Goal: Information Seeking & Learning: Learn about a topic

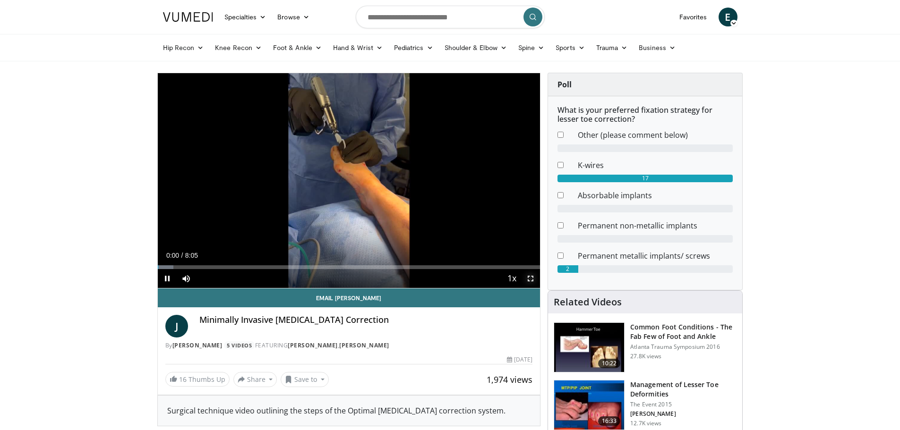
click at [530, 276] on span "Video Player" at bounding box center [530, 278] width 19 height 19
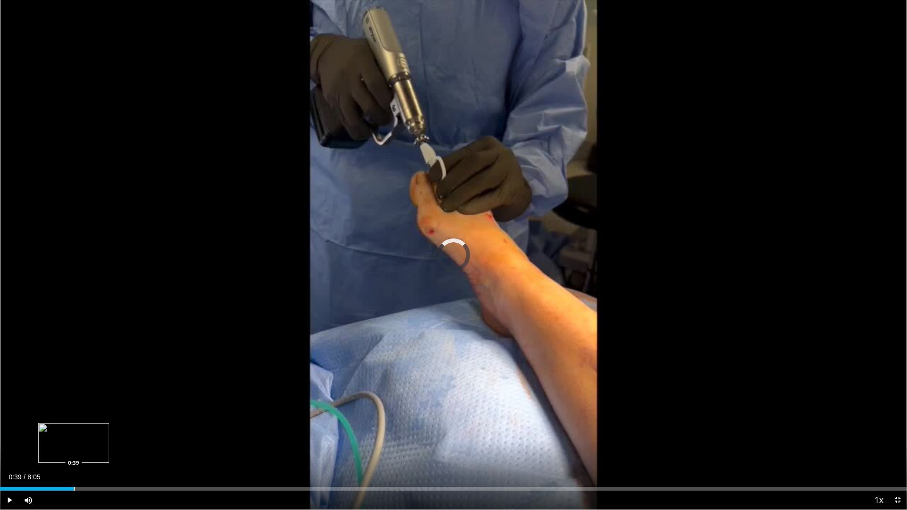
click at [74, 430] on div "Progress Bar" at bounding box center [74, 489] width 1 height 4
click at [62, 430] on div "Progress Bar" at bounding box center [62, 489] width 1 height 4
click at [31, 430] on div "Progress Bar" at bounding box center [31, 489] width 1 height 4
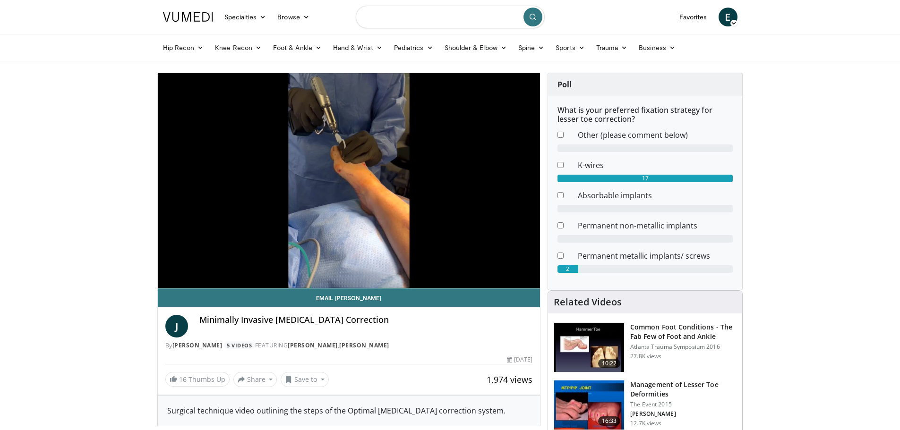
click at [392, 22] on input "Search topics, interventions" at bounding box center [450, 17] width 189 height 23
type input "*********"
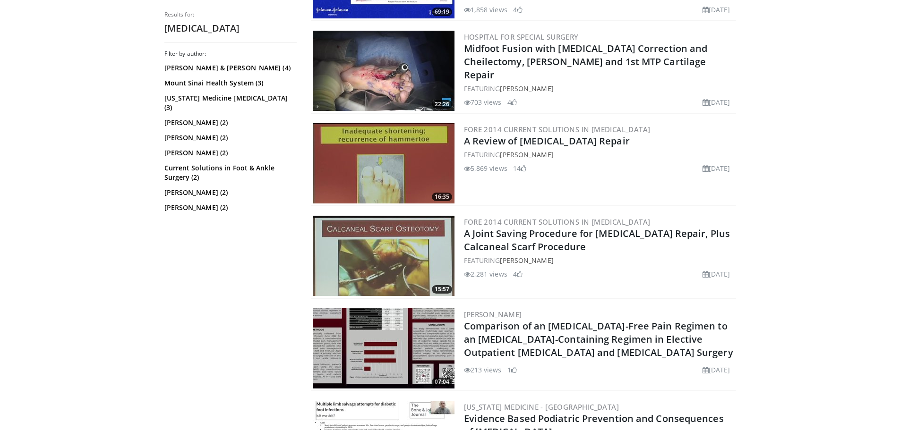
scroll to position [631, 0]
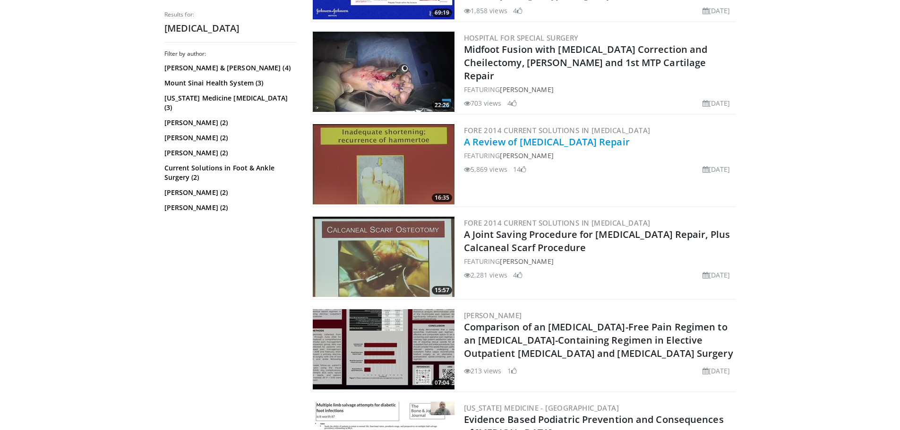
click at [591, 139] on link "A Review of [MEDICAL_DATA] Repair" at bounding box center [547, 142] width 166 height 13
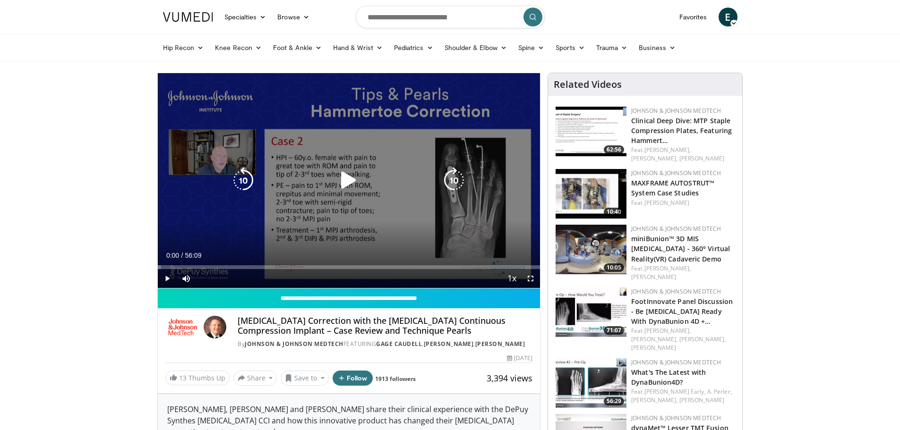
click at [352, 175] on icon "Video Player" at bounding box center [348, 180] width 26 height 26
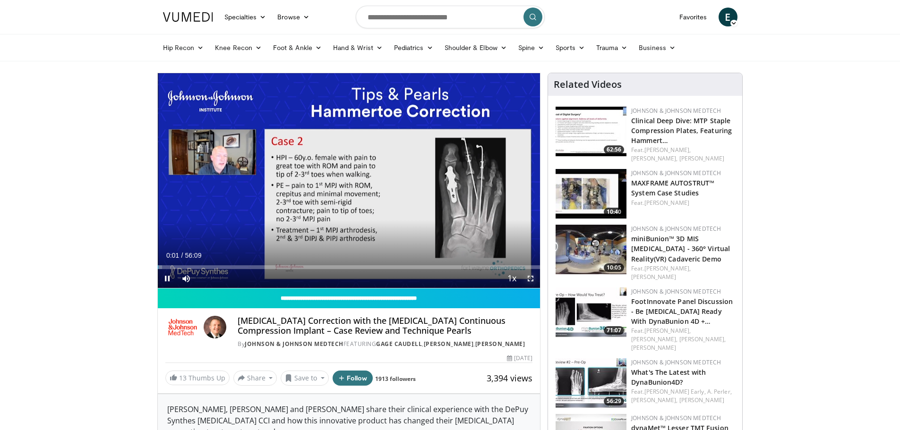
click at [530, 275] on span "Video Player" at bounding box center [530, 278] width 19 height 19
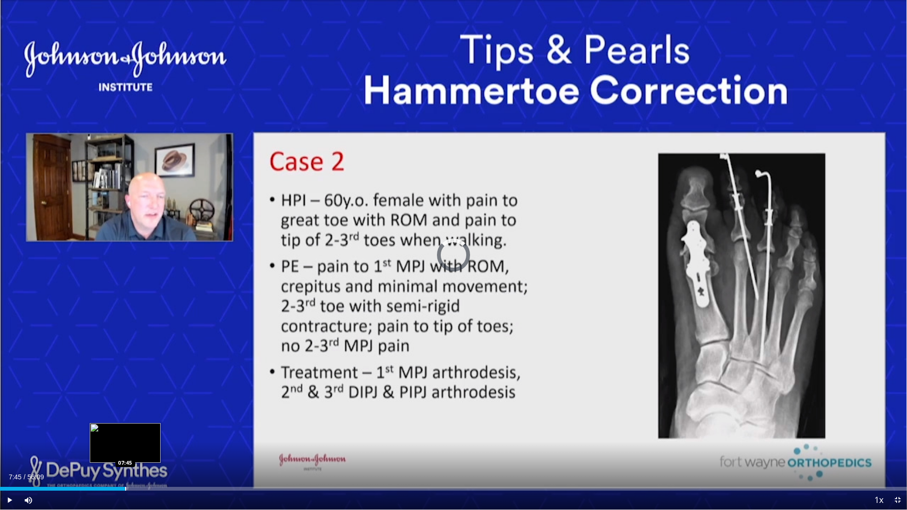
click at [125, 430] on div "Progress Bar" at bounding box center [125, 489] width 1 height 4
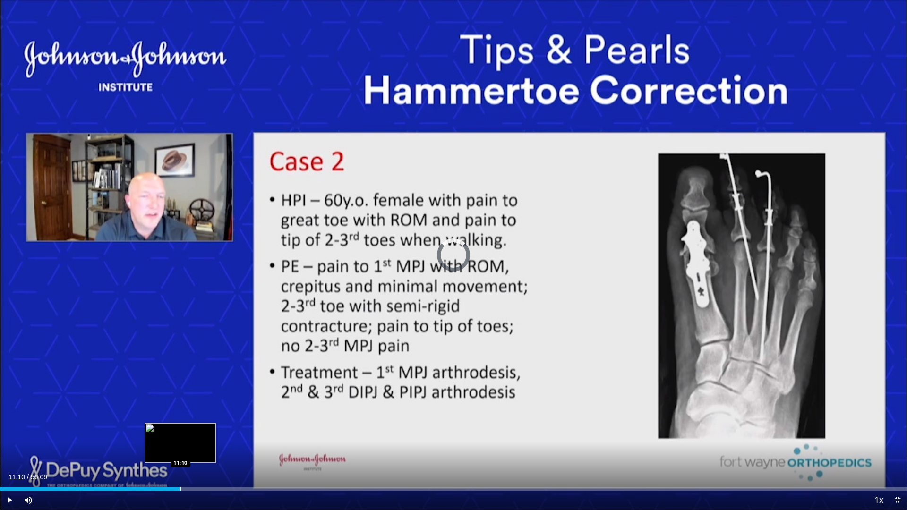
click at [180, 430] on div "Progress Bar" at bounding box center [180, 489] width 1 height 4
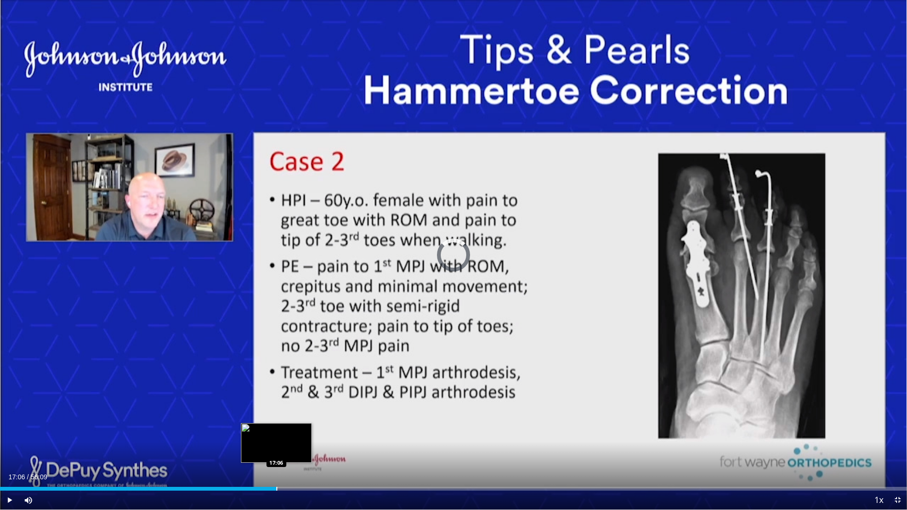
click at [276, 430] on div "Progress Bar" at bounding box center [276, 489] width 1 height 4
click at [305, 430] on div "Progress Bar" at bounding box center [305, 489] width 1 height 4
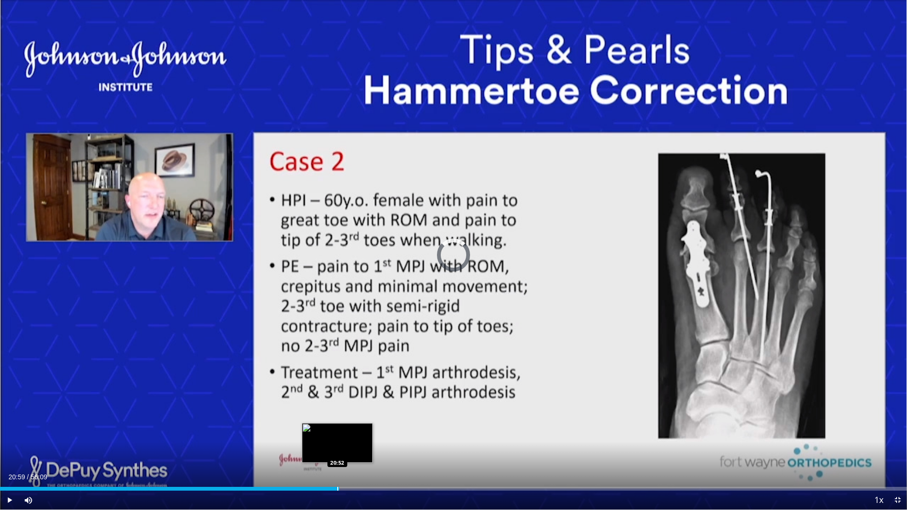
click at [339, 430] on div "Loaded : 34.47% 20:59 20:52" at bounding box center [453, 489] width 907 height 4
click at [378, 430] on div "Loaded : 38.03% 23:23 23:20" at bounding box center [453, 489] width 907 height 4
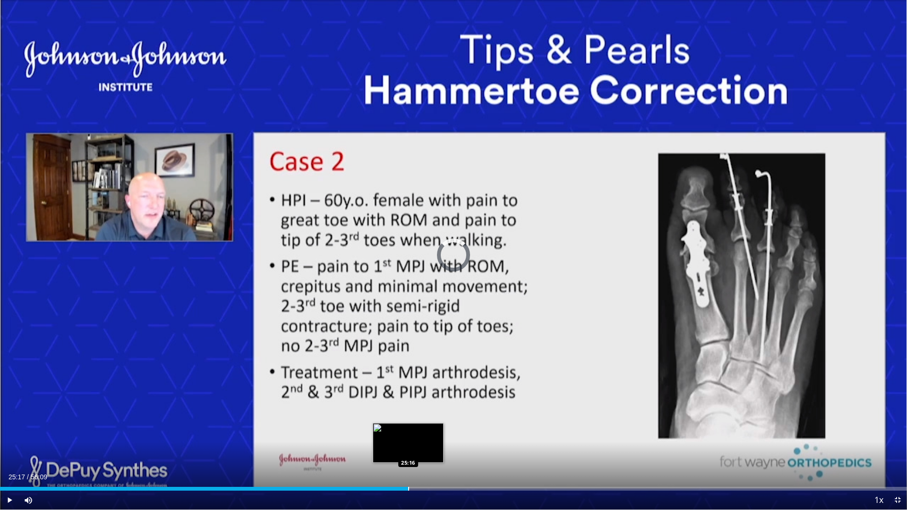
click at [409, 430] on div "Progress Bar" at bounding box center [408, 489] width 1 height 4
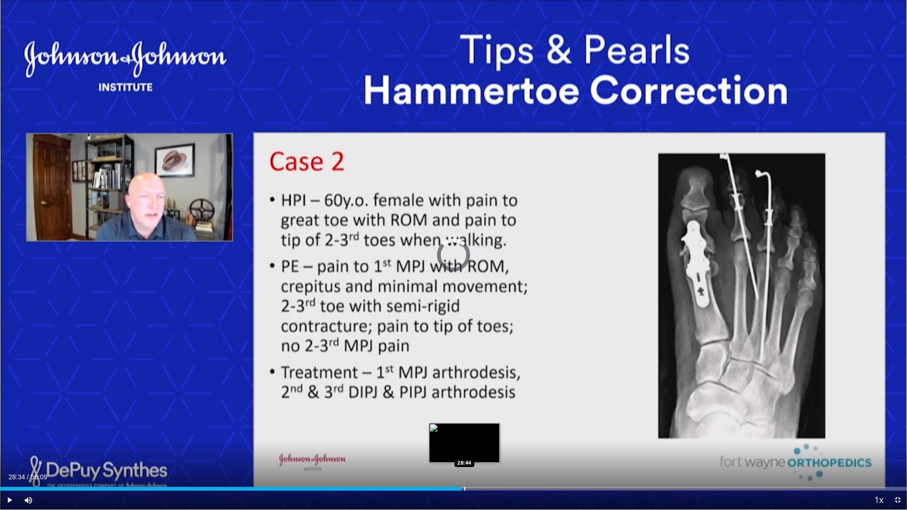
click at [461, 430] on div "Loaded : 45.46% 28:34 28:44" at bounding box center [453, 486] width 907 height 9
click at [495, 430] on div "Loaded : 0.00% 30:38 30:40" at bounding box center [453, 486] width 907 height 9
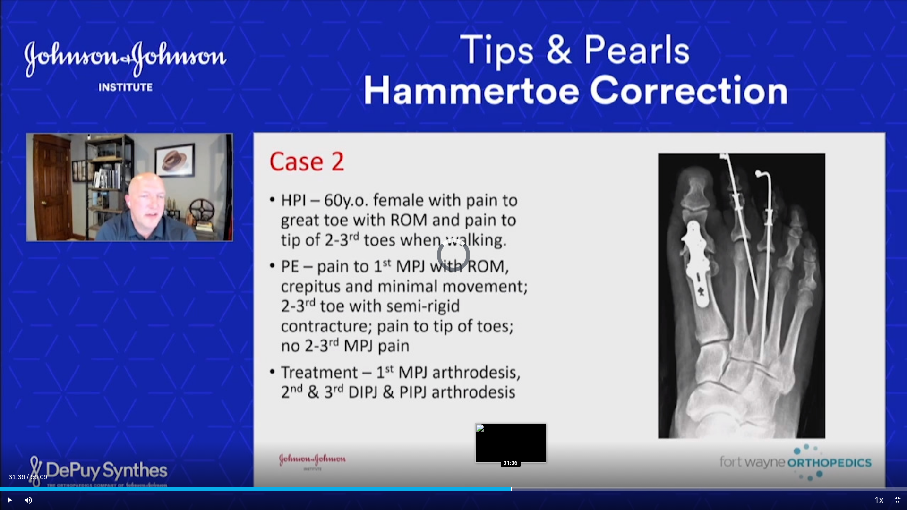
click at [511, 430] on div "Loaded : 55.26% 30:43 31:36" at bounding box center [453, 486] width 907 height 9
click at [542, 430] on div "Loaded : 0.00% 33:34 33:32" at bounding box center [453, 486] width 907 height 9
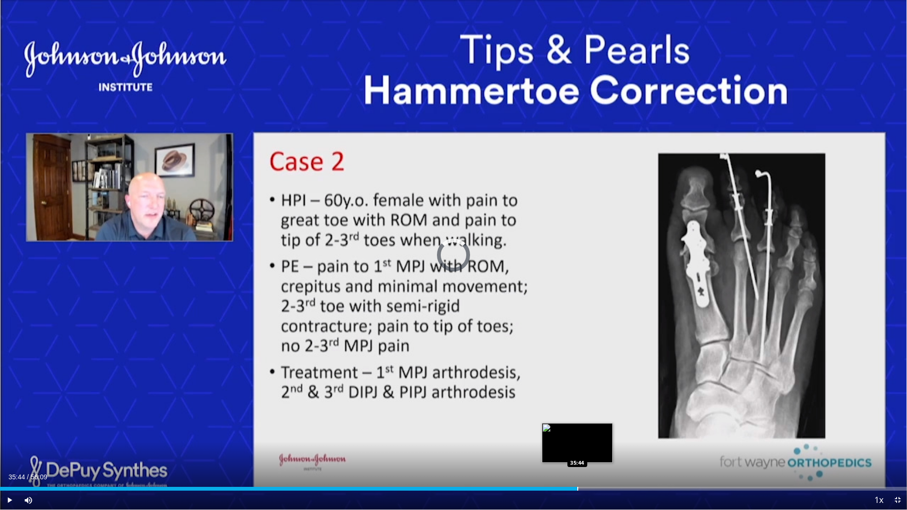
click at [577, 430] on div "Progress Bar" at bounding box center [577, 489] width 1 height 4
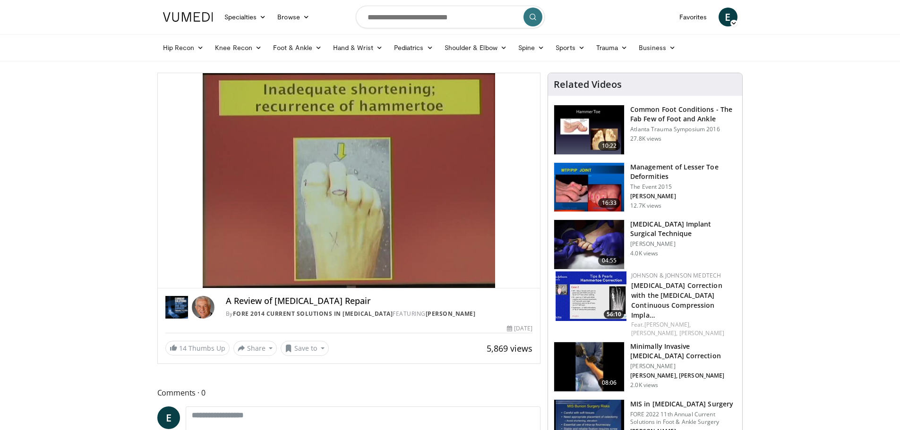
click at [533, 284] on video-js "**********" at bounding box center [349, 180] width 383 height 215
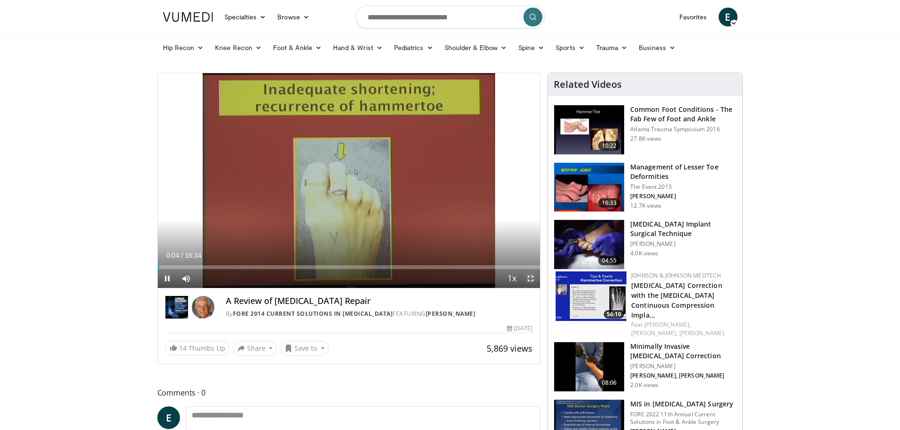
click at [533, 280] on span "Video Player" at bounding box center [530, 278] width 19 height 19
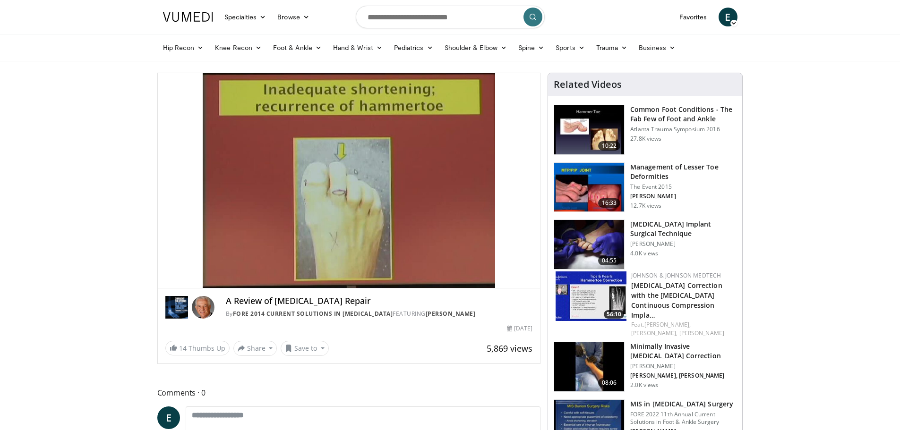
click at [602, 176] on img at bounding box center [589, 187] width 70 height 49
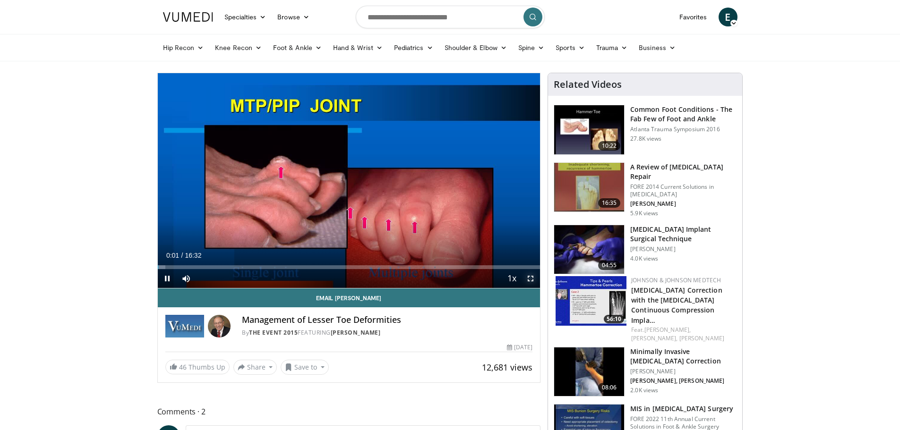
click at [534, 281] on span "Video Player" at bounding box center [530, 278] width 19 height 19
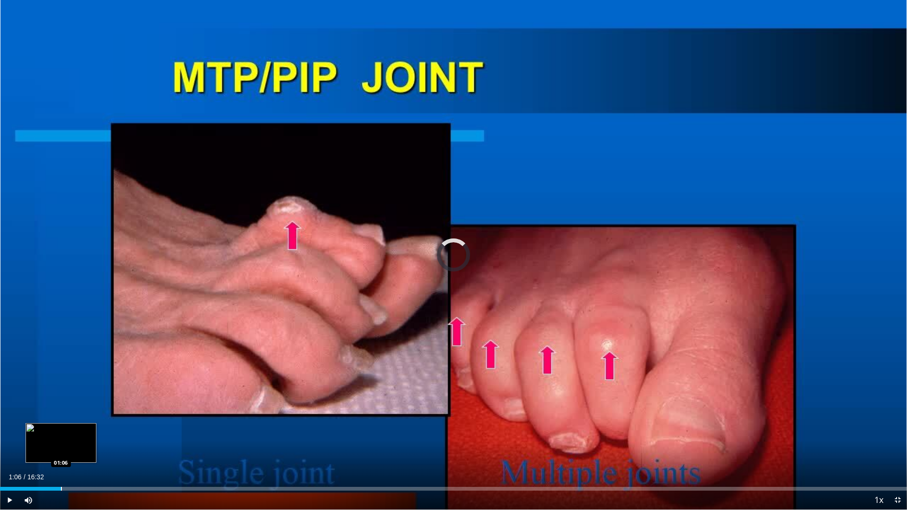
click at [61, 430] on div "Loaded : 1.00% 01:06 01:06" at bounding box center [453, 486] width 907 height 9
click at [93, 430] on div "Loaded : 8.98% 01:09 01:39" at bounding box center [453, 486] width 907 height 9
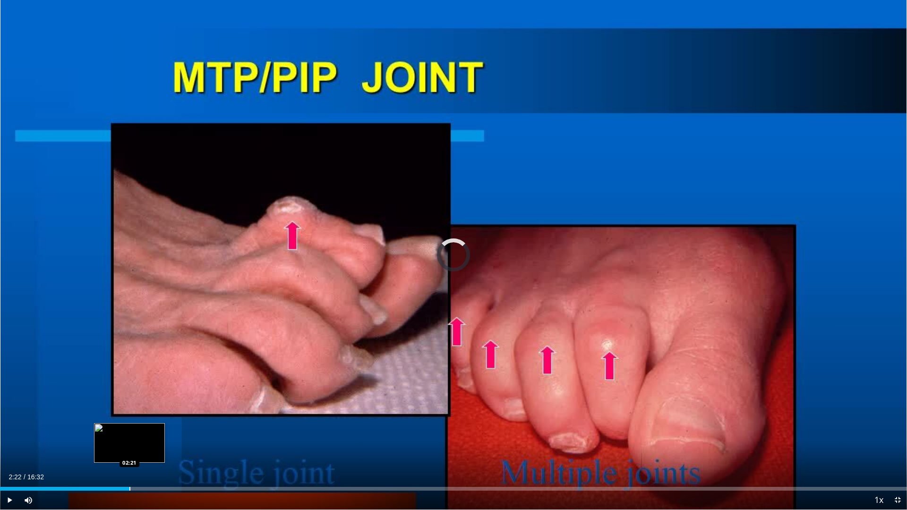
click at [130, 430] on div "Progress Bar" at bounding box center [129, 489] width 1 height 4
click at [157, 430] on div "Progress Bar" at bounding box center [157, 489] width 1 height 4
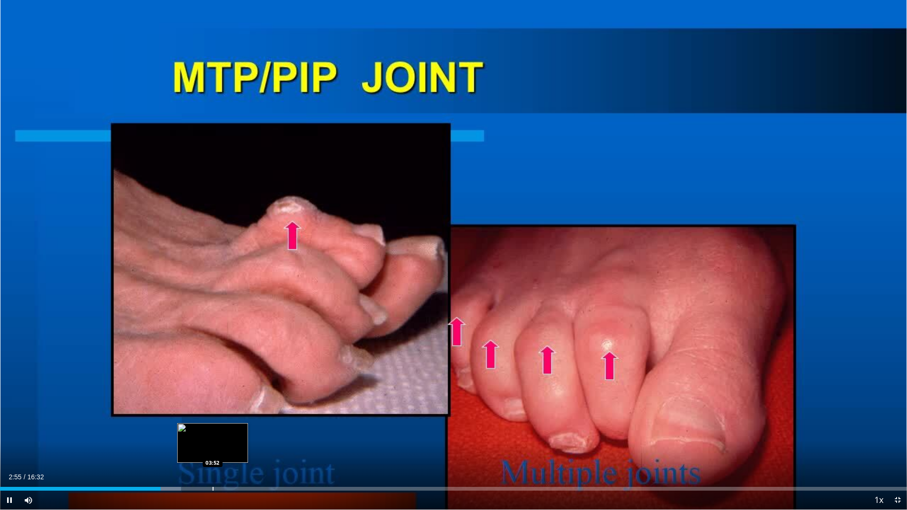
click at [213, 430] on div "Loaded : 19.96% 02:55 03:52" at bounding box center [453, 486] width 907 height 9
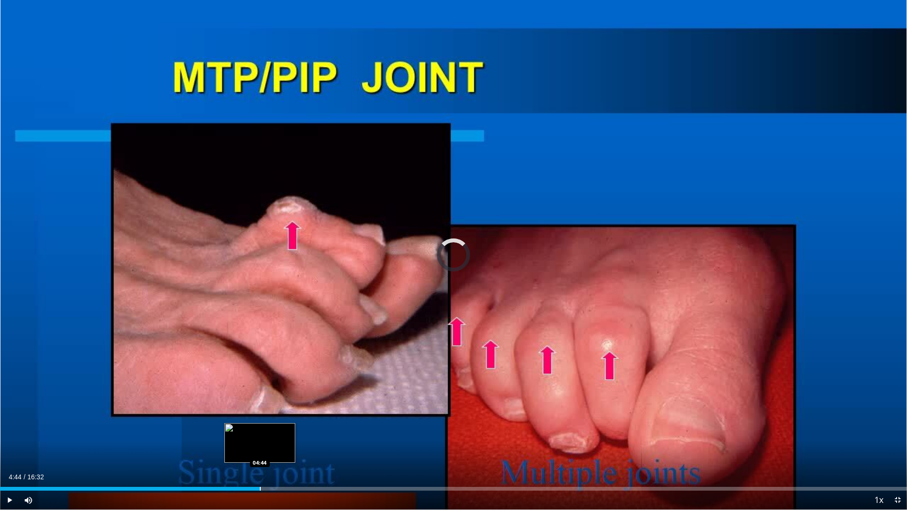
click at [260, 430] on div "Loaded : 0.00% 04:44 04:44" at bounding box center [453, 486] width 907 height 9
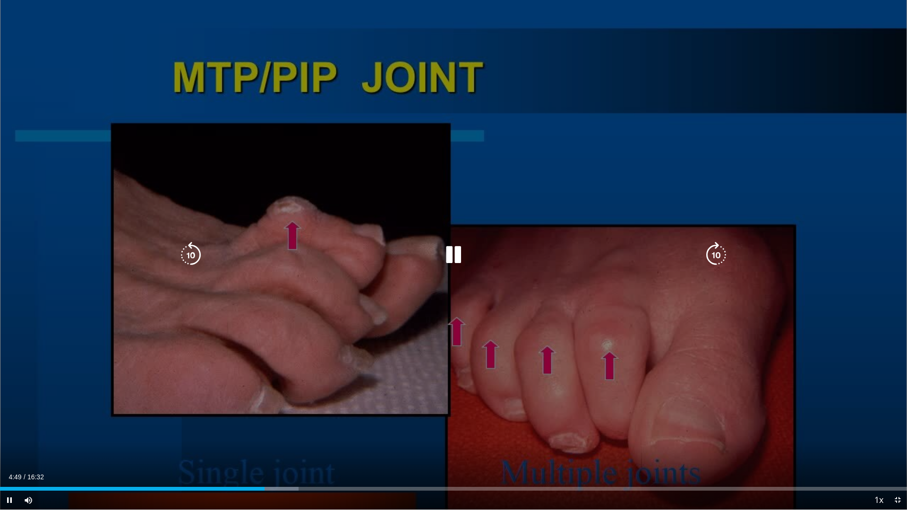
click at [257, 381] on div "10 seconds Tap to unmute" at bounding box center [453, 255] width 907 height 510
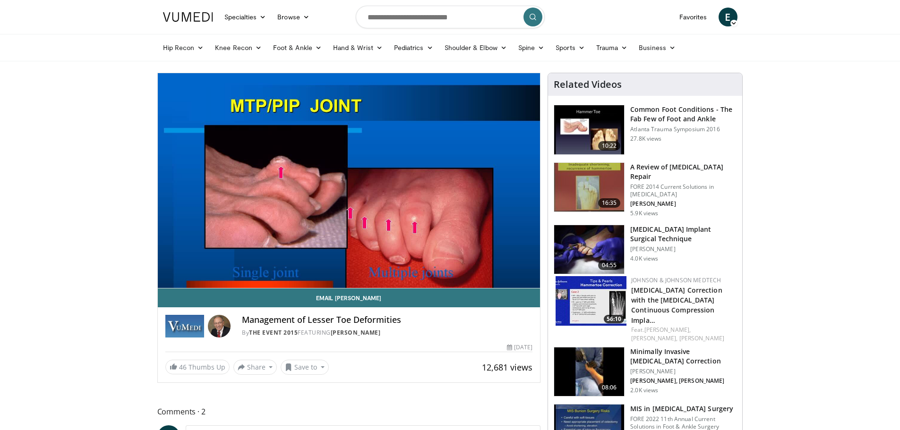
click at [713, 225] on h3 "[MEDICAL_DATA] Implant Surgical Technique" at bounding box center [683, 234] width 106 height 19
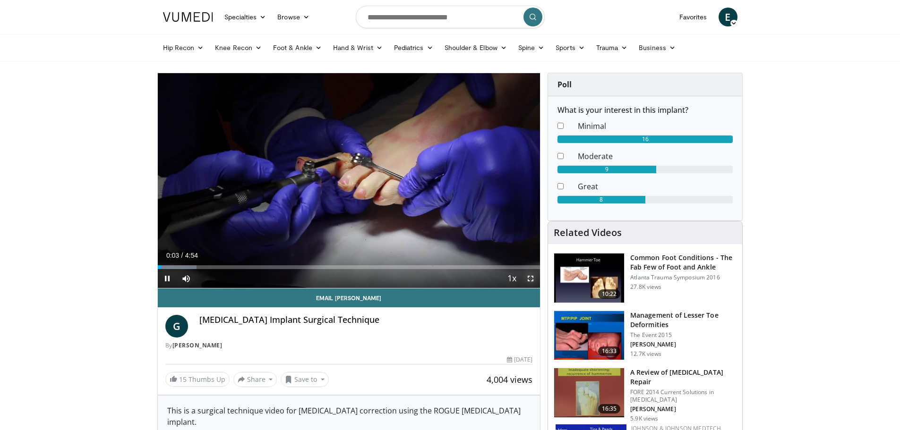
click at [531, 276] on span "Video Player" at bounding box center [530, 278] width 19 height 19
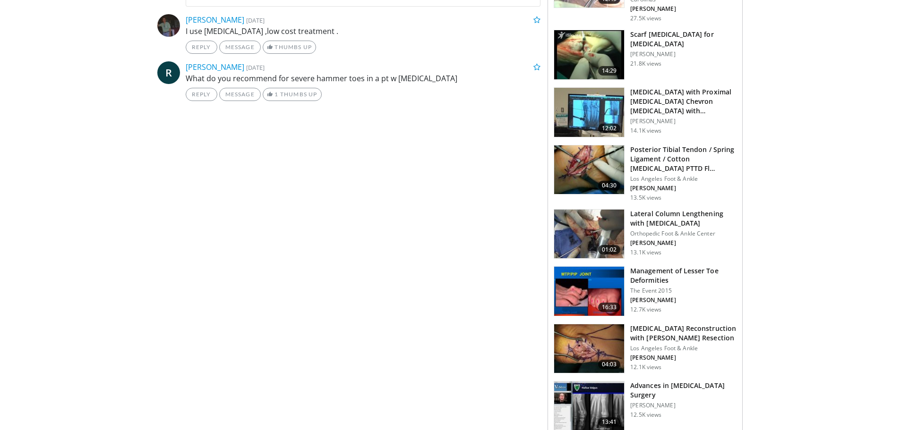
scroll to position [441, 0]
click at [686, 266] on h3 "Management of Lesser Toe Deformities" at bounding box center [683, 275] width 106 height 19
